Goal: Task Accomplishment & Management: Manage account settings

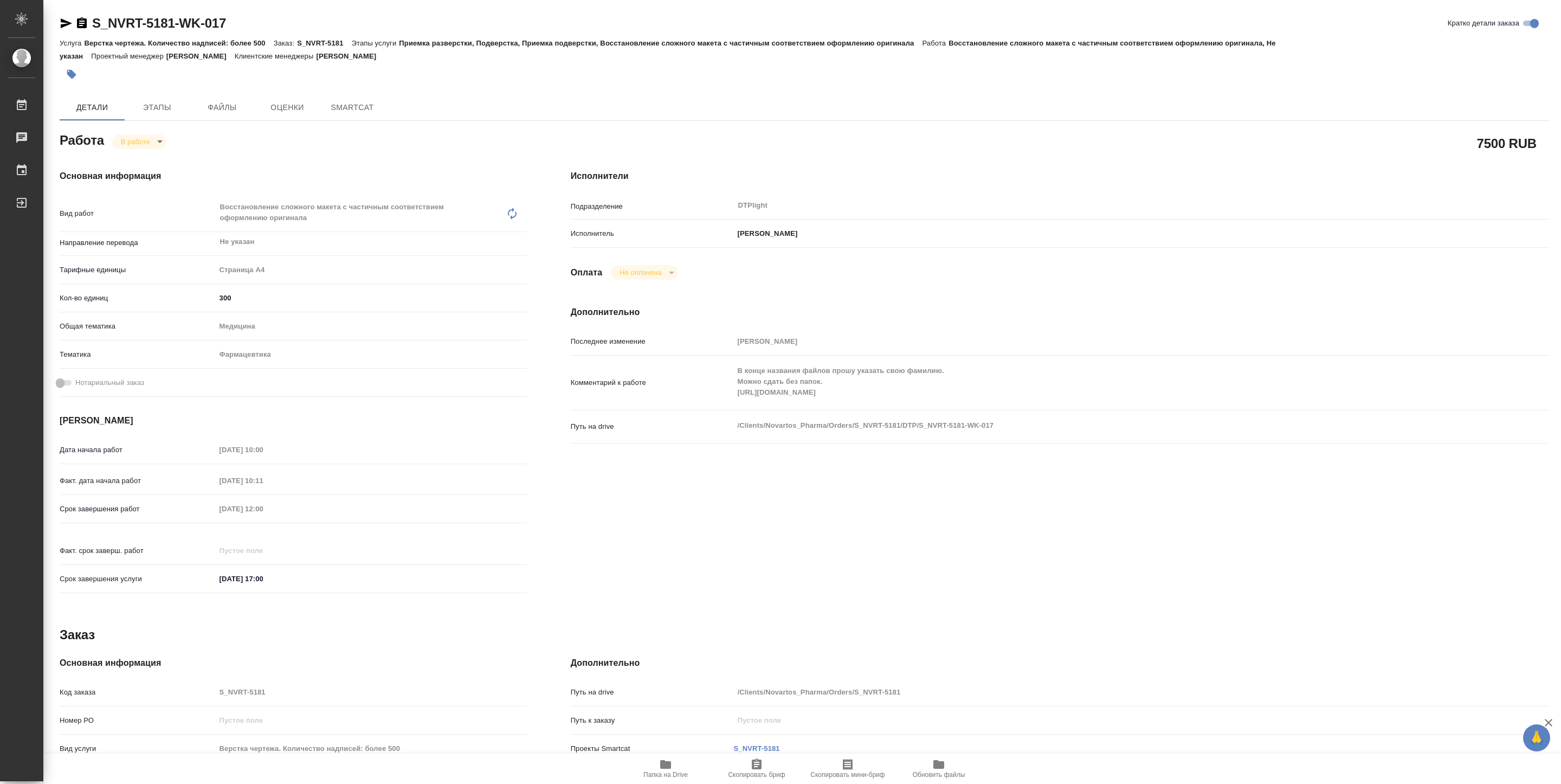
type textarea "x"
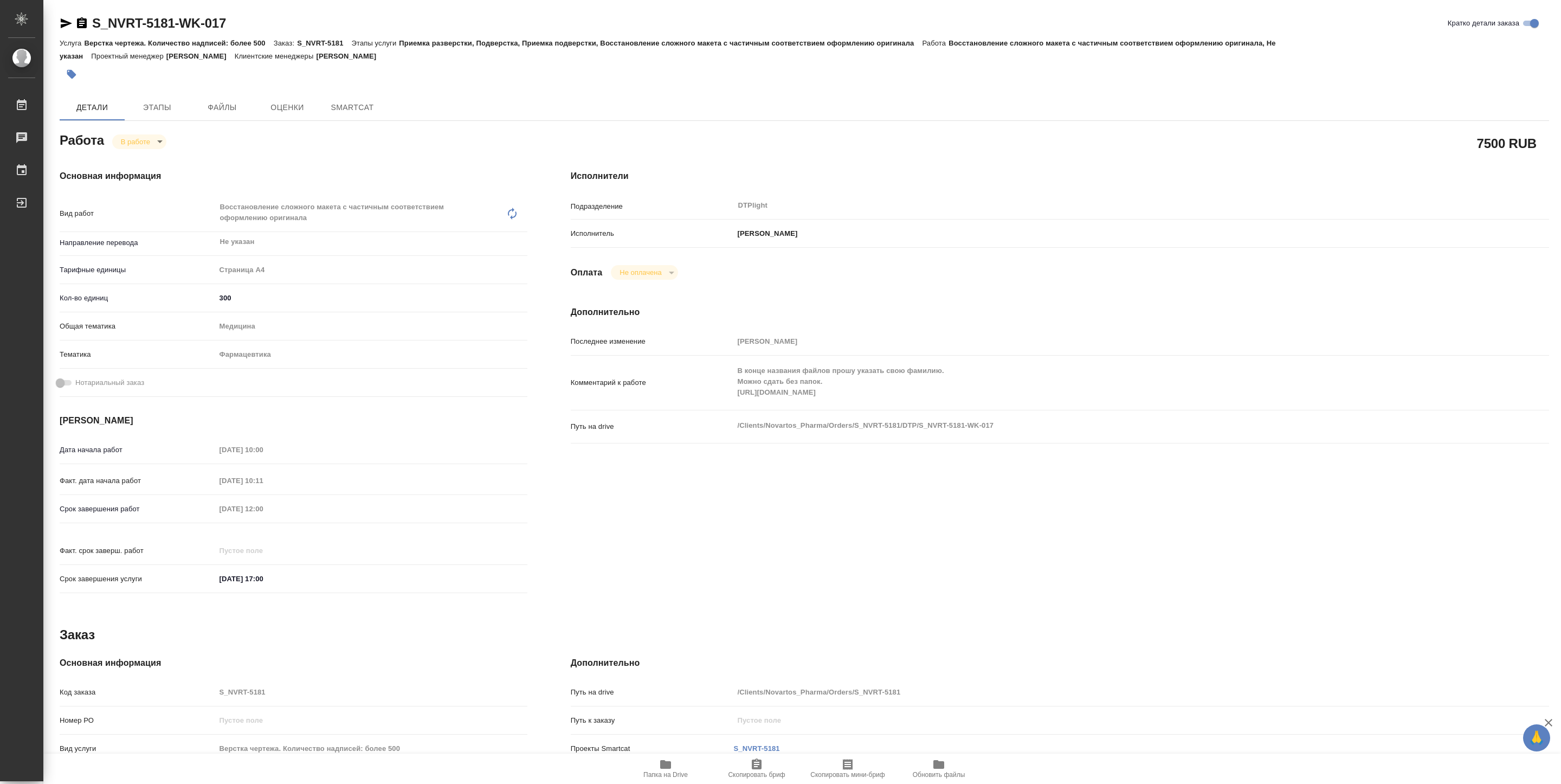
type textarea "x"
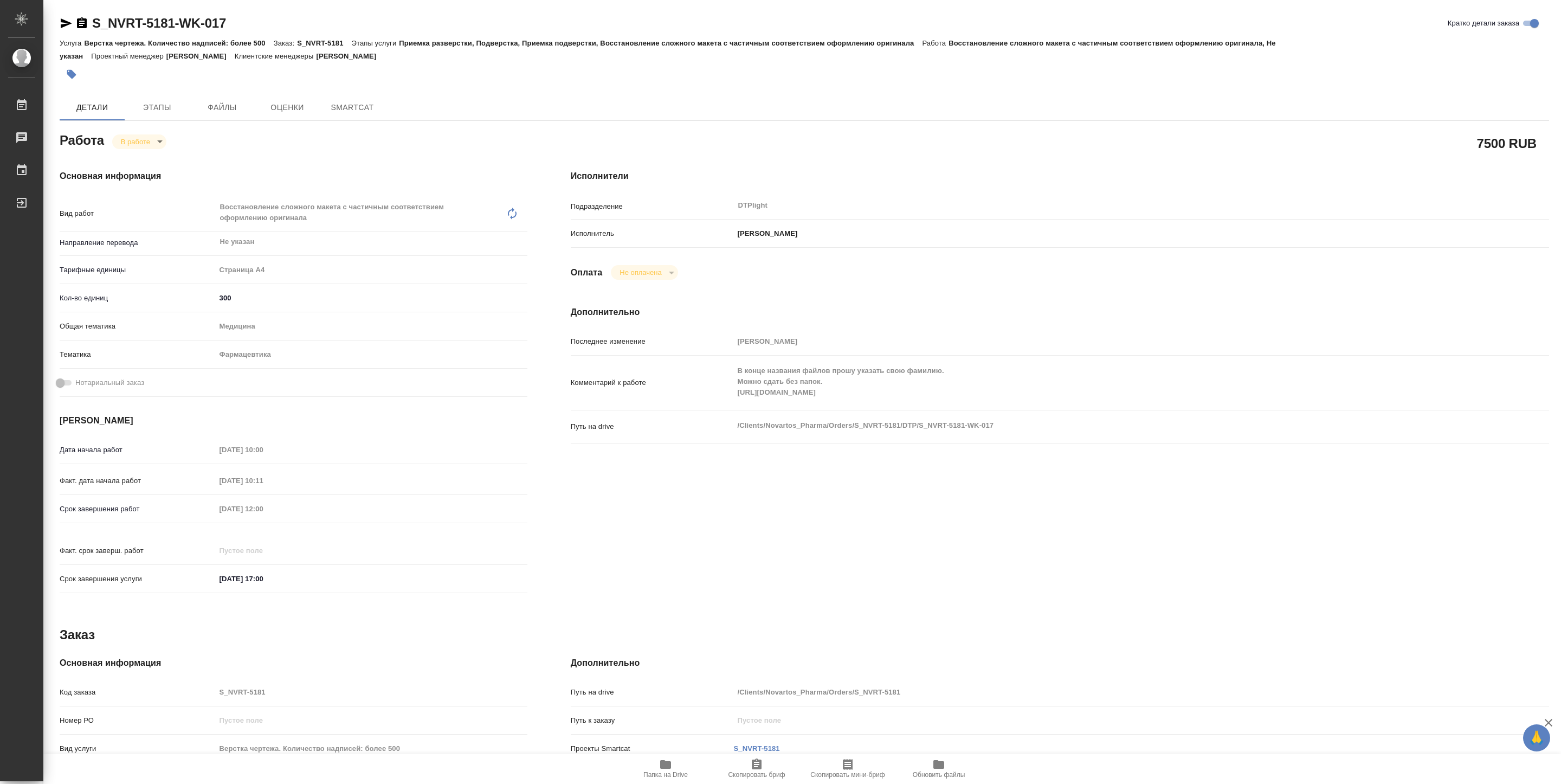
type textarea "x"
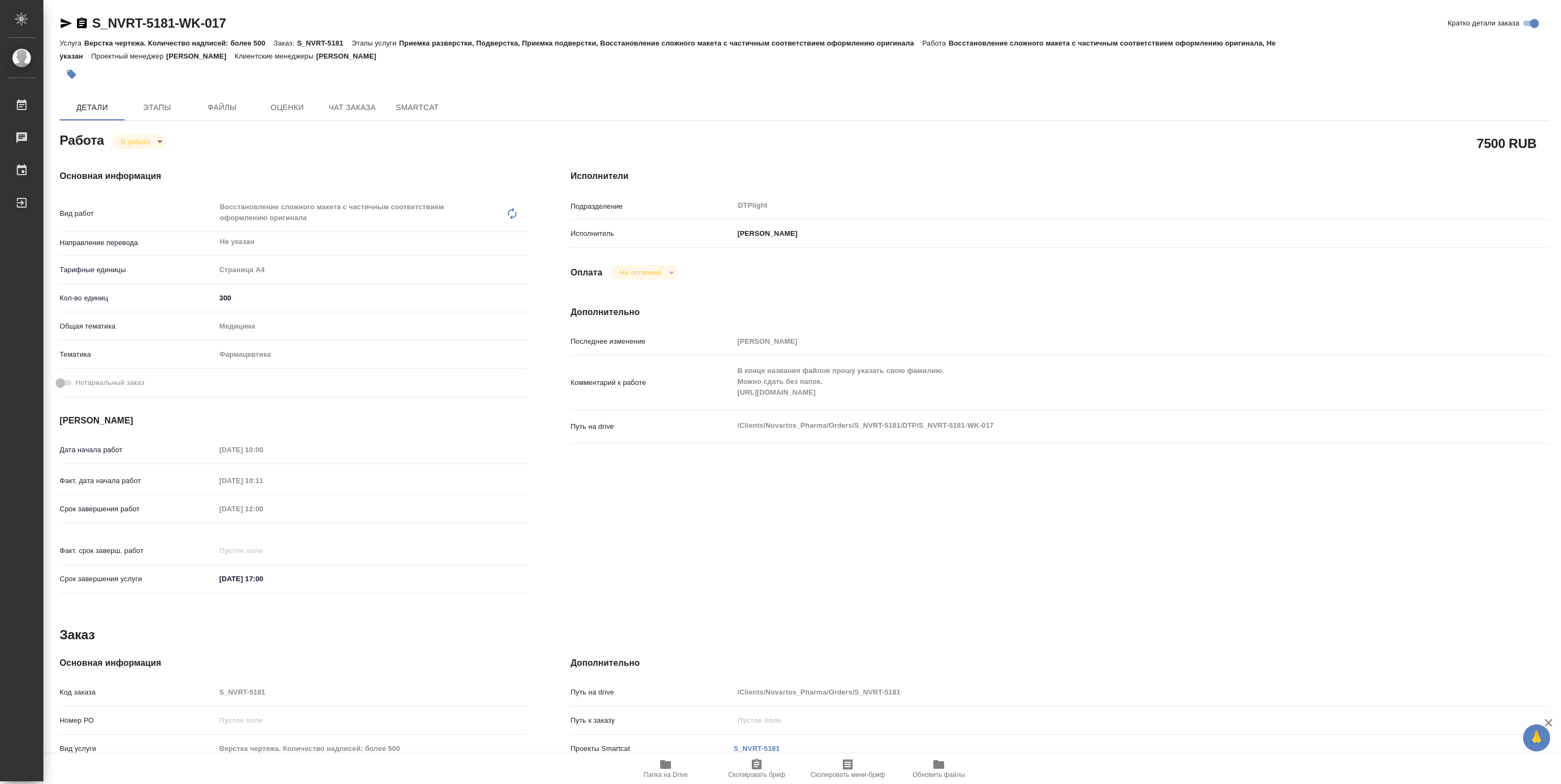
type textarea "x"
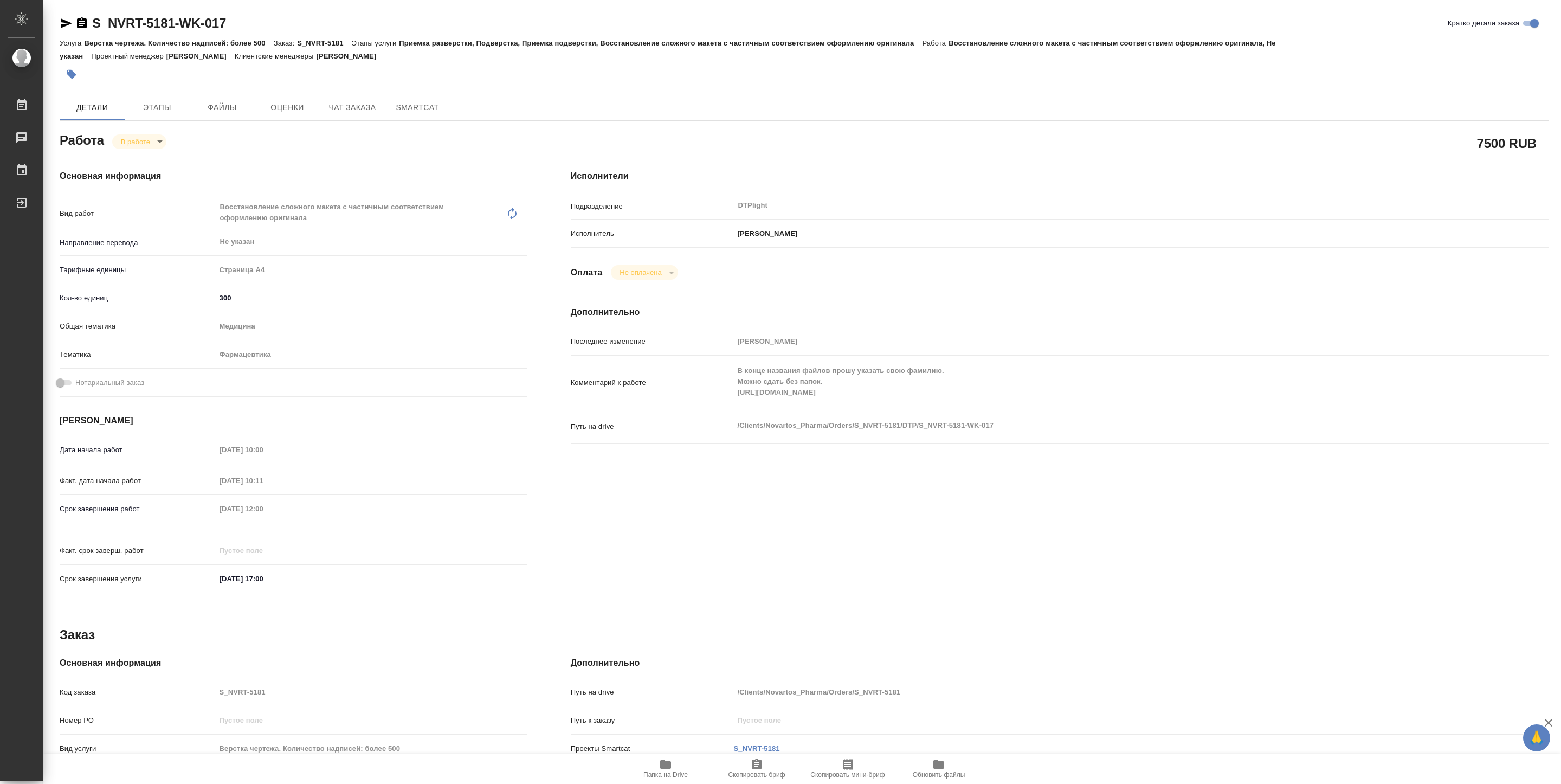
type textarea "x"
